Goal: Task Accomplishment & Management: Use online tool/utility

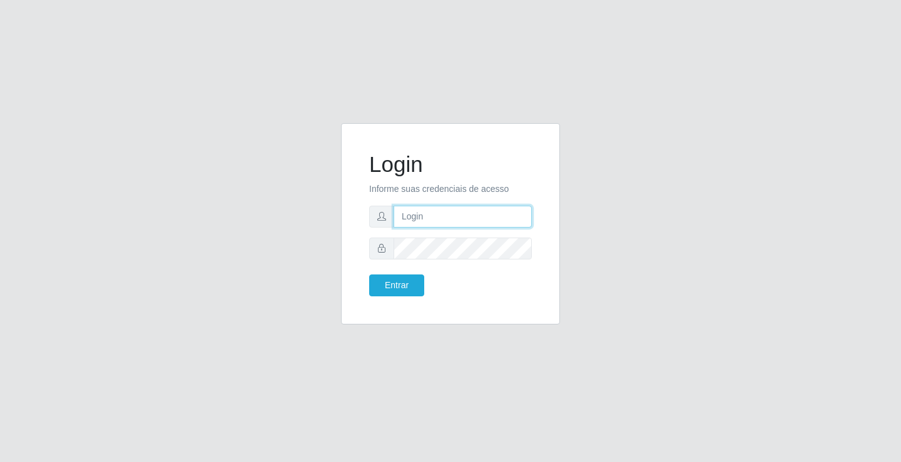
click at [429, 210] on input "text" at bounding box center [463, 217] width 138 height 22
type input "zivaneide@ideal"
click at [369, 275] on button "Entrar" at bounding box center [396, 286] width 55 height 22
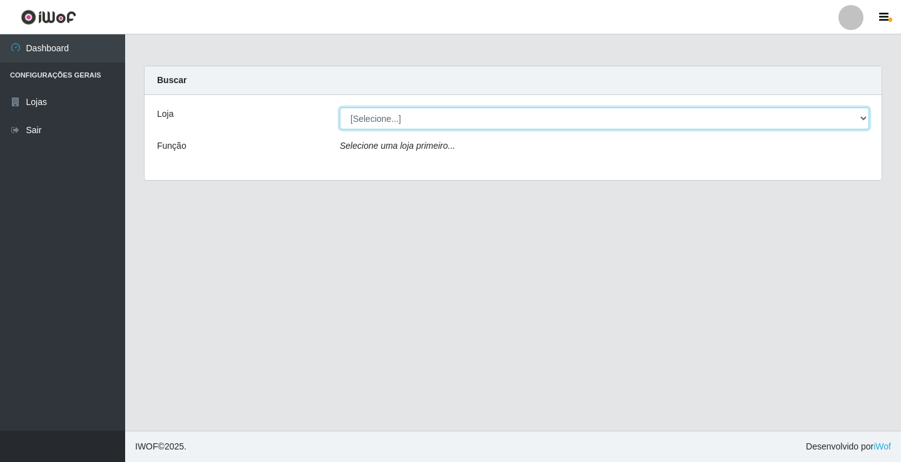
click at [863, 120] on select "[Selecione...] Ideal - Conceição" at bounding box center [604, 119] width 529 height 22
select select "231"
click at [340, 108] on select "[Selecione...] Ideal - Conceição" at bounding box center [604, 119] width 529 height 22
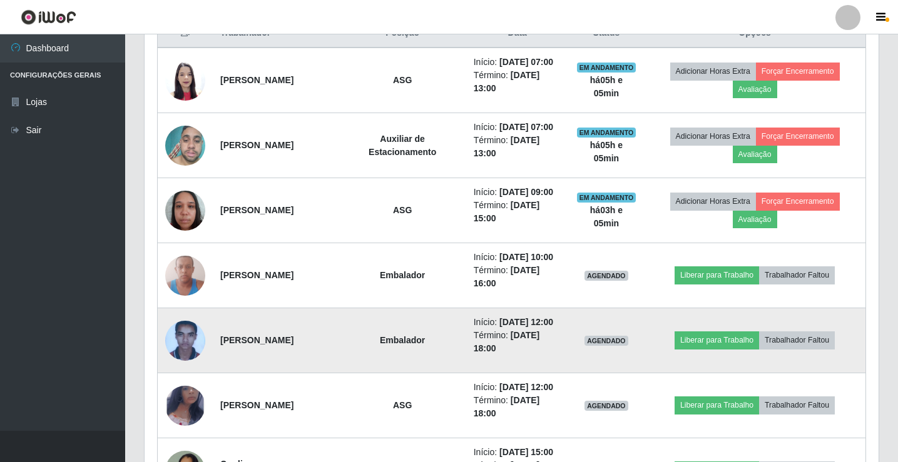
scroll to position [563, 0]
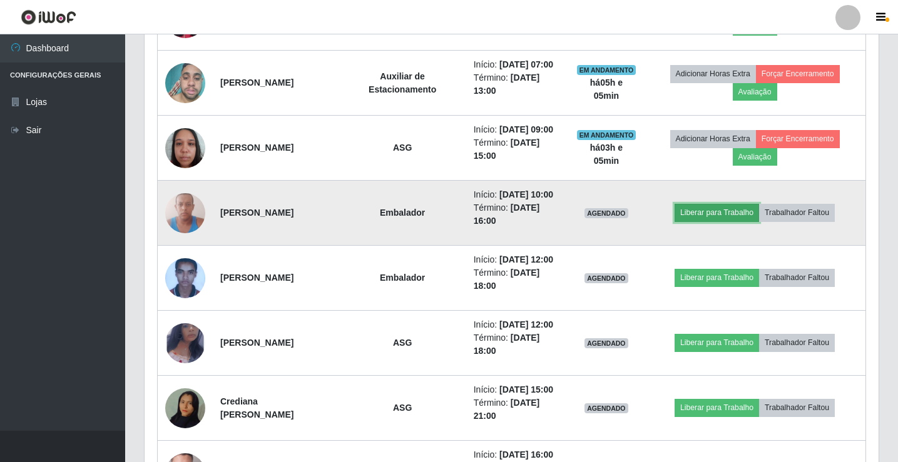
click at [730, 221] on button "Liberar para Trabalho" at bounding box center [716, 213] width 84 height 18
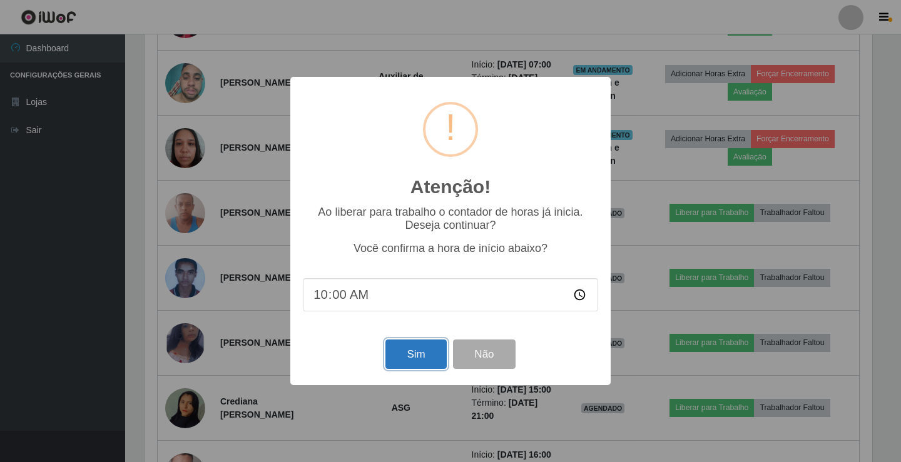
click at [403, 350] on button "Sim" at bounding box center [415, 354] width 61 height 29
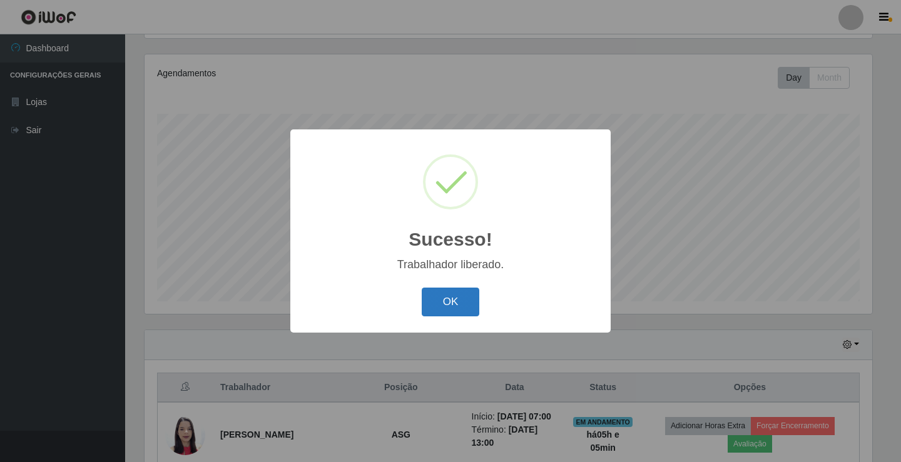
click at [455, 307] on button "OK" at bounding box center [451, 302] width 58 height 29
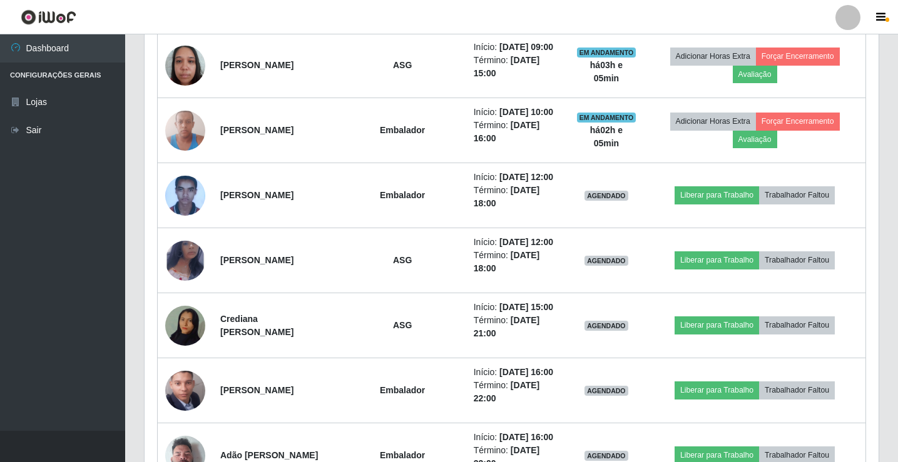
scroll to position [646, 0]
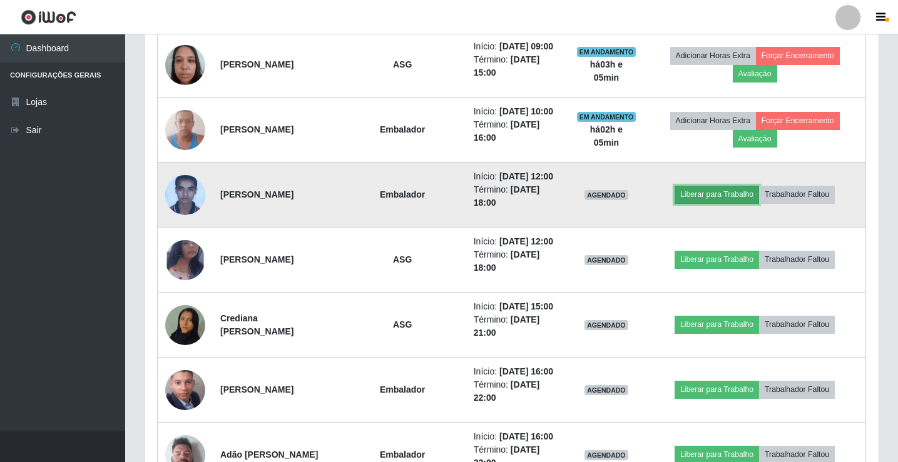
click at [719, 203] on button "Liberar para Trabalho" at bounding box center [716, 195] width 84 height 18
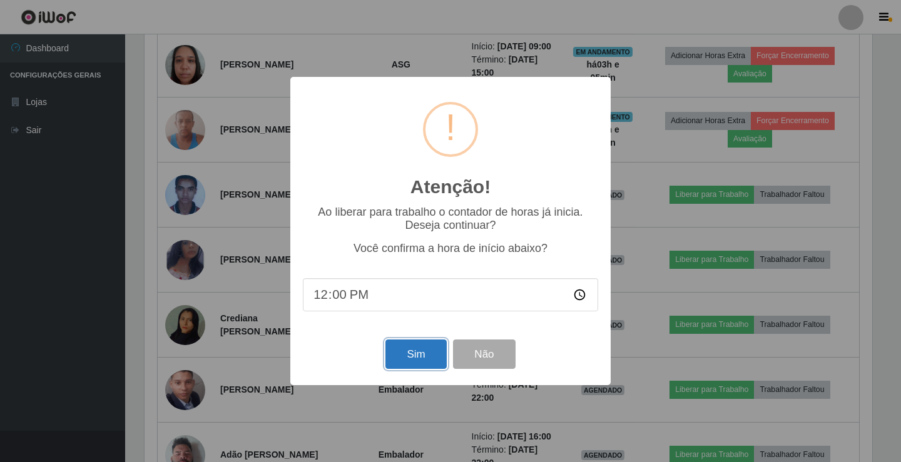
click at [400, 354] on button "Sim" at bounding box center [415, 354] width 61 height 29
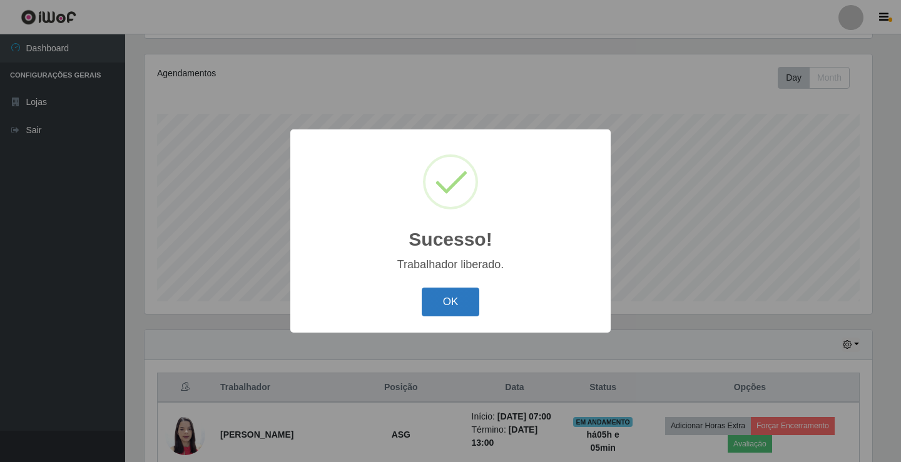
click at [443, 293] on button "OK" at bounding box center [451, 302] width 58 height 29
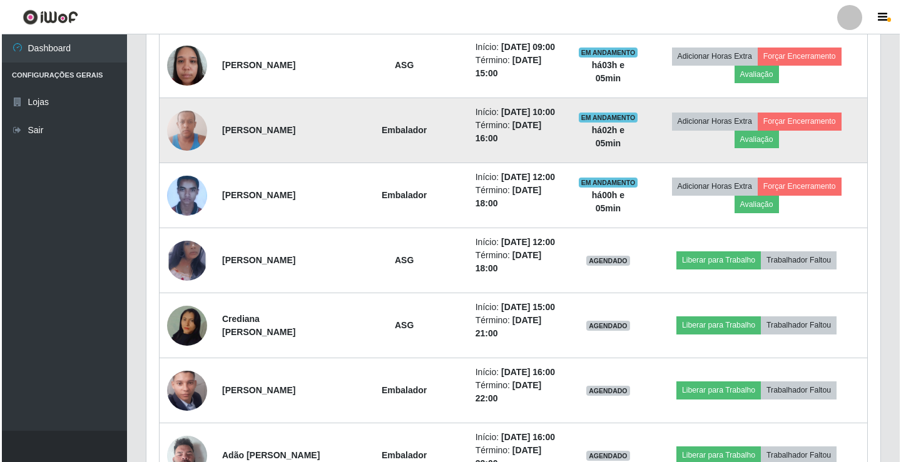
scroll to position [646, 0]
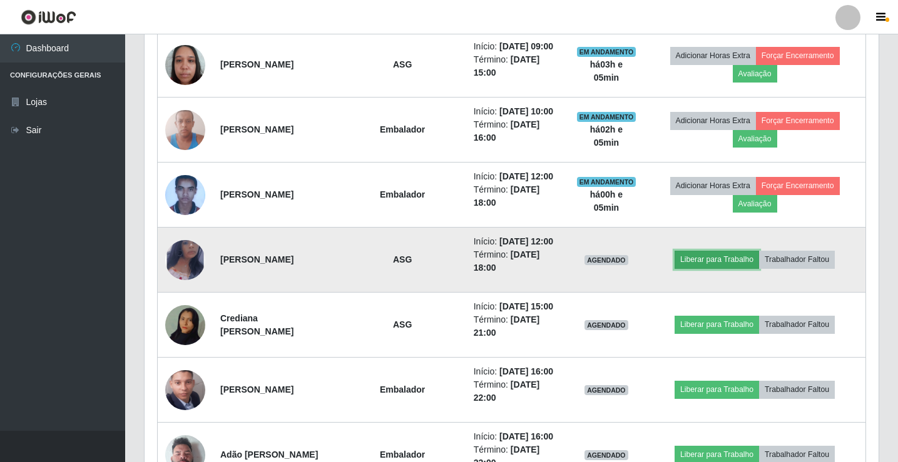
click at [739, 268] on button "Liberar para Trabalho" at bounding box center [716, 260] width 84 height 18
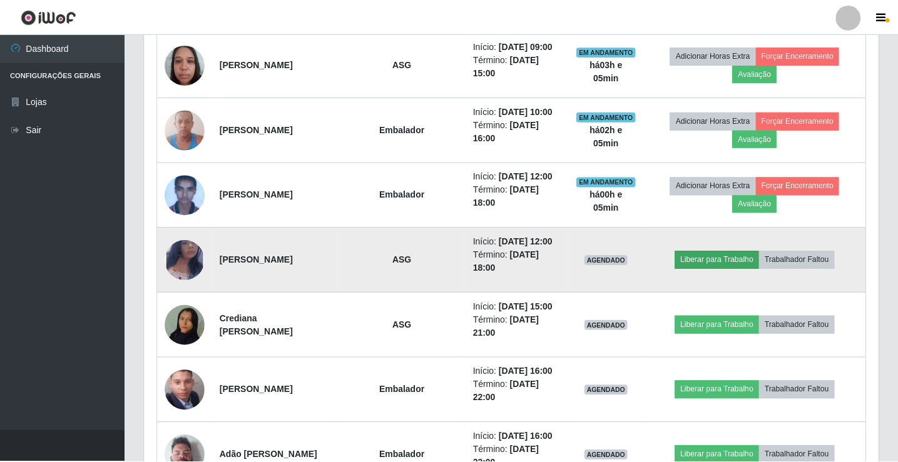
scroll to position [260, 728]
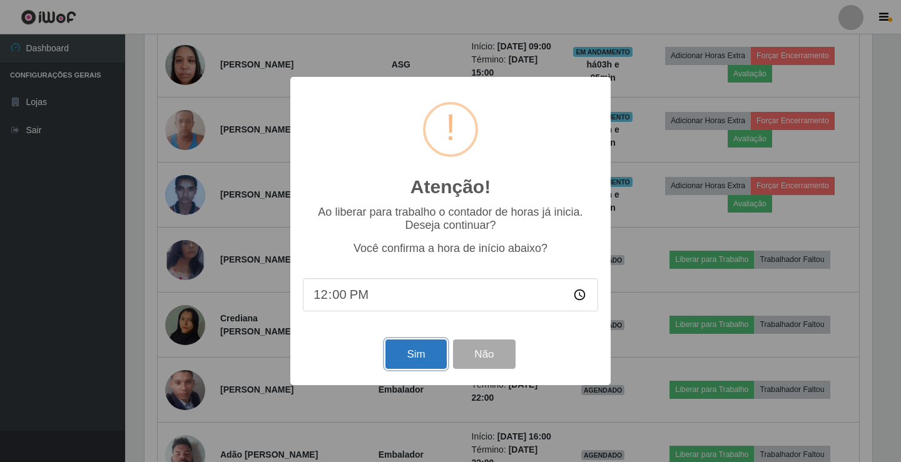
click at [405, 358] on button "Sim" at bounding box center [415, 354] width 61 height 29
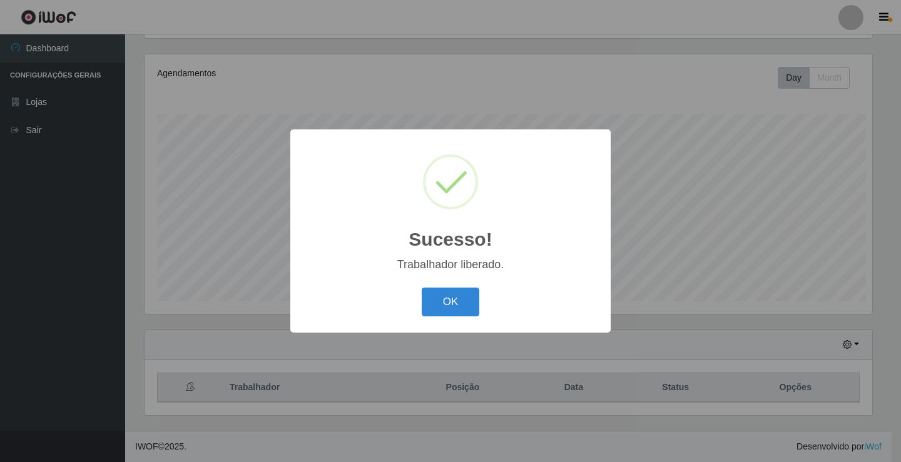
scroll to position [0, 0]
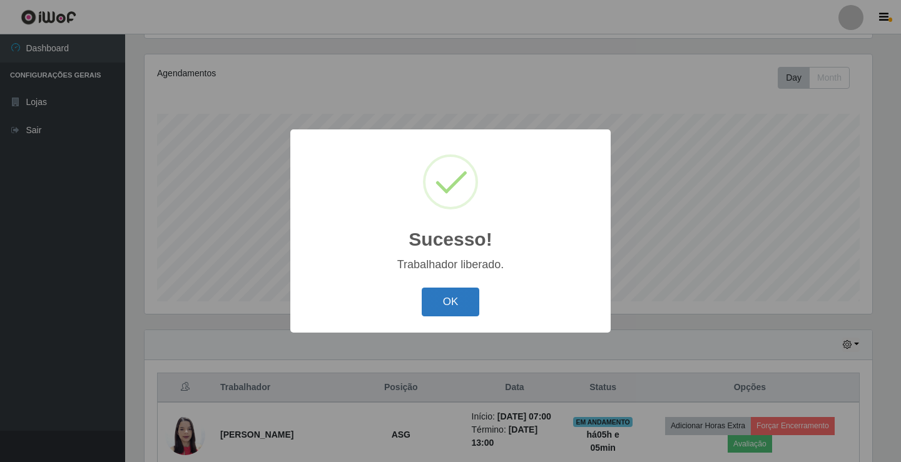
click at [474, 304] on button "OK" at bounding box center [451, 302] width 58 height 29
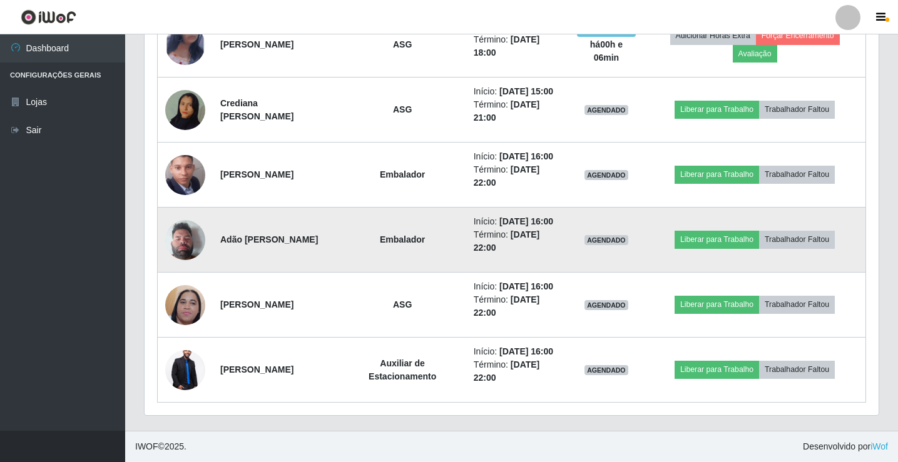
scroll to position [818, 0]
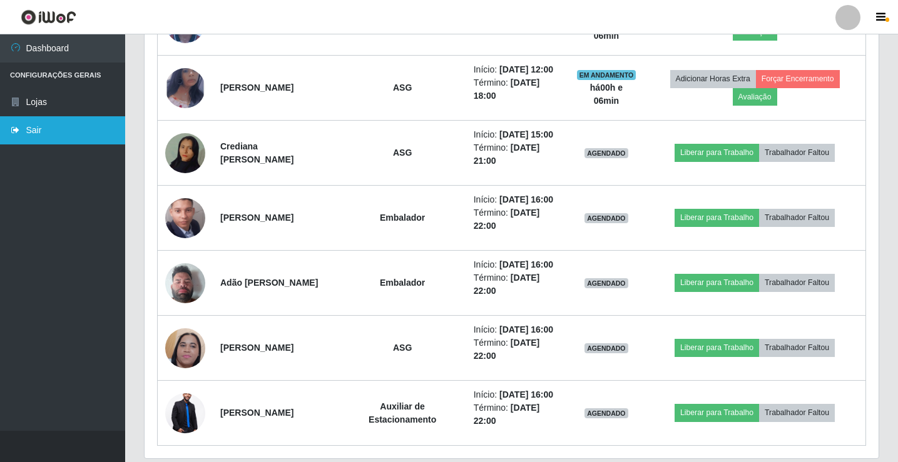
click at [64, 125] on link "Sair" at bounding box center [62, 130] width 125 height 28
